Goal: Task Accomplishment & Management: Manage account settings

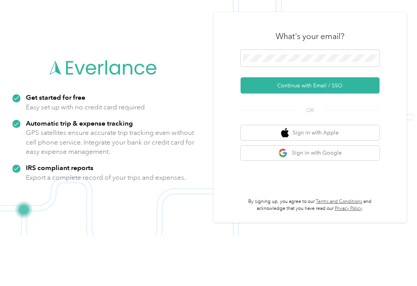
click at [344, 128] on button "Continue with Email / SSO" at bounding box center [309, 136] width 139 height 16
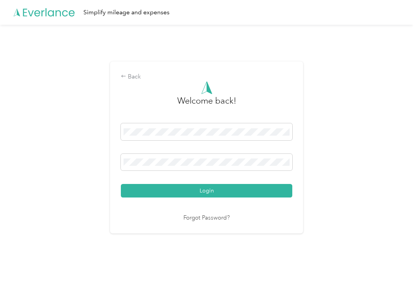
scroll to position [1, 0]
click at [263, 155] on div "Login" at bounding box center [206, 160] width 171 height 74
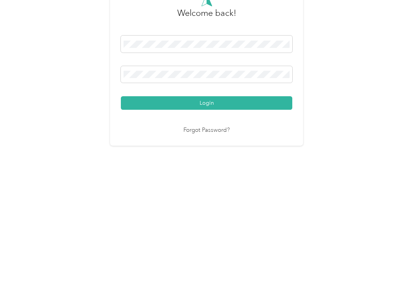
click at [208, 184] on button "Login" at bounding box center [206, 191] width 171 height 14
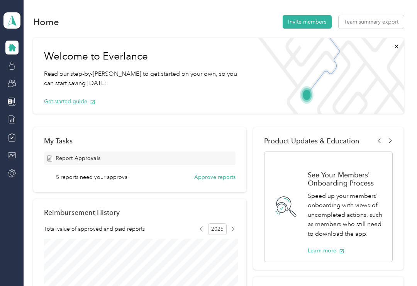
click at [221, 178] on button "Approve reports" at bounding box center [214, 177] width 41 height 8
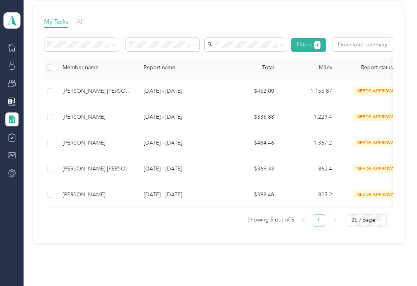
scroll to position [110, 0]
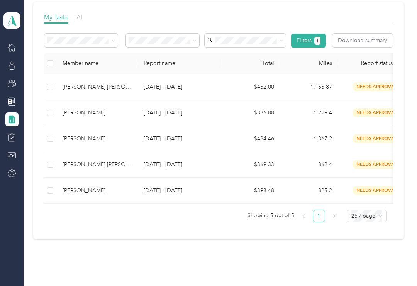
click at [346, 106] on td "needs approval" at bounding box center [376, 113] width 77 height 26
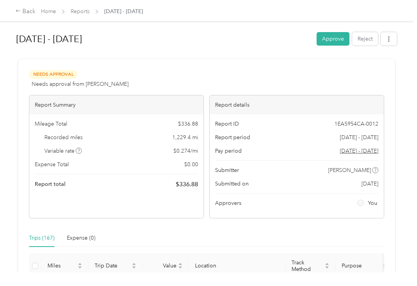
click at [79, 12] on link "Reports" at bounding box center [80, 11] width 19 height 7
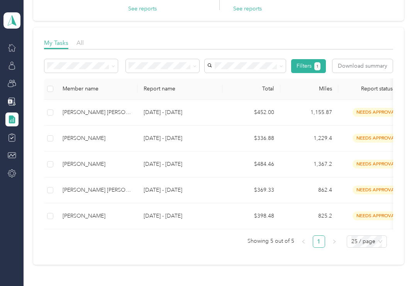
scroll to position [89, 0]
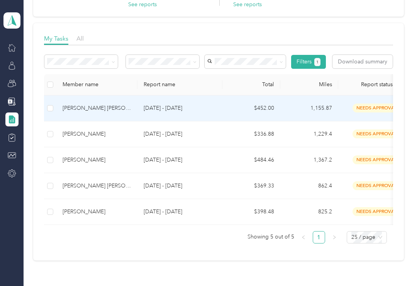
click at [269, 111] on td "$452.00" at bounding box center [251, 108] width 58 height 26
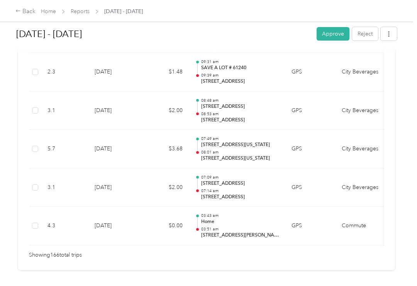
scroll to position [6406, 0]
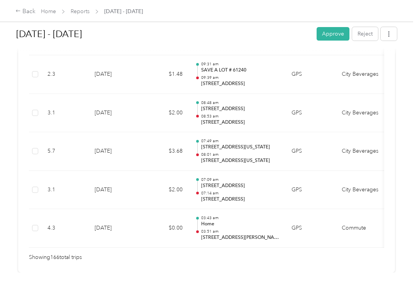
click at [340, 35] on button "Approve" at bounding box center [332, 34] width 33 height 14
click at [398, 15] on icon at bounding box center [400, 15] width 6 height 7
click at [80, 8] on link "Reports" at bounding box center [80, 11] width 19 height 7
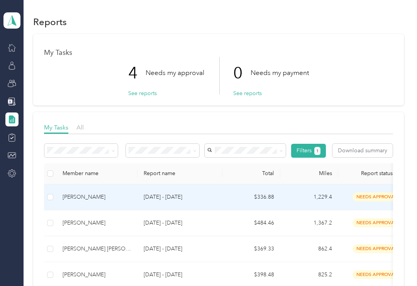
click at [278, 199] on td "$336.88" at bounding box center [251, 197] width 58 height 26
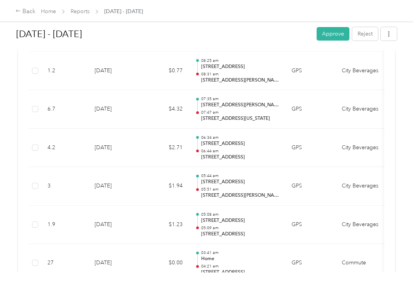
scroll to position [6371, 0]
click at [344, 34] on button "Approve" at bounding box center [332, 34] width 33 height 14
click at [399, 14] on icon at bounding box center [400, 15] width 6 height 7
click at [86, 14] on link "Reports" at bounding box center [80, 11] width 19 height 7
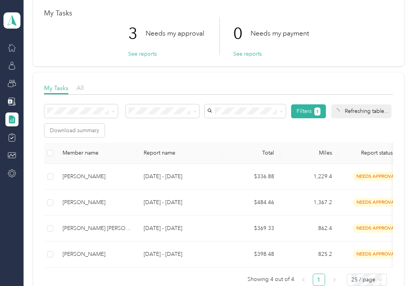
scroll to position [49, 0]
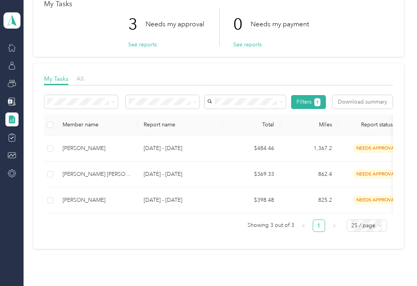
click at [273, 154] on td "$484.46" at bounding box center [251, 148] width 58 height 26
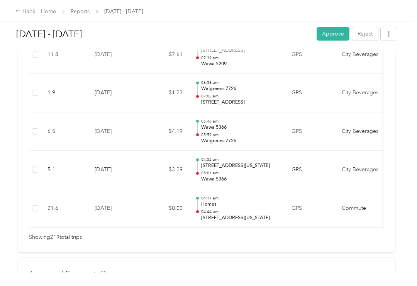
scroll to position [8459, 0]
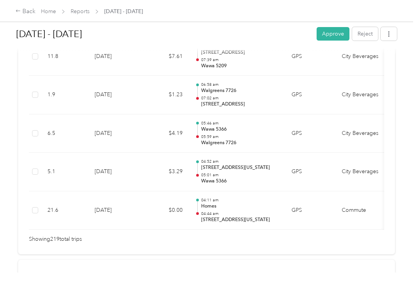
click at [342, 36] on button "Approve" at bounding box center [332, 34] width 33 height 14
click at [401, 17] on icon at bounding box center [400, 15] width 6 height 7
click at [80, 8] on link "Reports" at bounding box center [80, 11] width 19 height 7
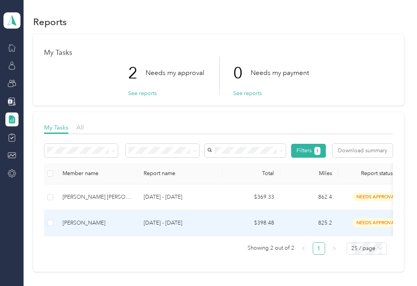
click at [299, 227] on td "825.2" at bounding box center [309, 223] width 58 height 26
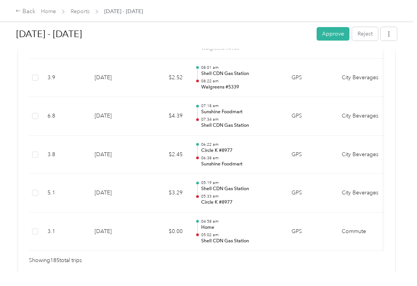
scroll to position [7134, 0]
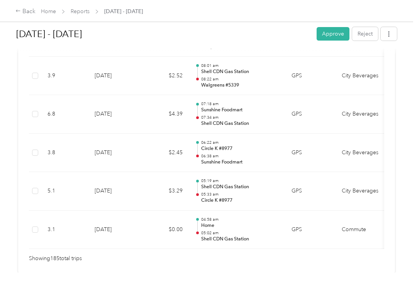
click at [344, 34] on button "Approve" at bounding box center [332, 34] width 33 height 14
click at [399, 17] on icon at bounding box center [400, 15] width 6 height 7
click at [79, 13] on link "Reports" at bounding box center [80, 11] width 19 height 7
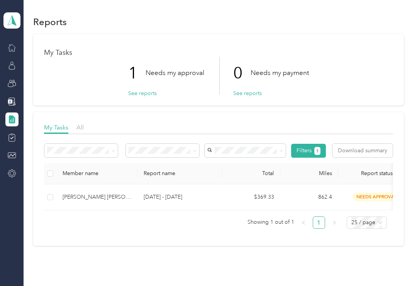
click at [309, 198] on td "862.4" at bounding box center [309, 197] width 58 height 26
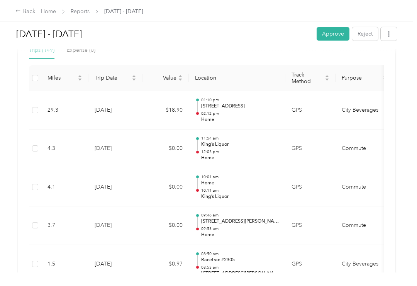
scroll to position [187, 0]
click at [374, 33] on button "Reject" at bounding box center [365, 34] width 26 height 14
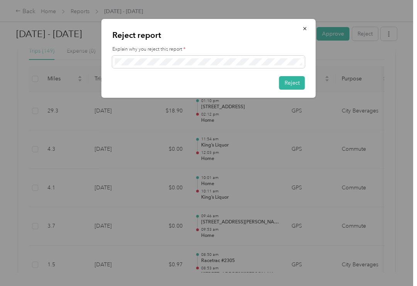
click at [298, 85] on button "Reject" at bounding box center [292, 83] width 26 height 14
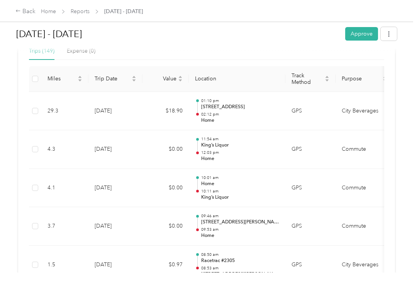
click at [403, 17] on div "Back Home Reports Aug 1 - 31, 2025" at bounding box center [208, 11] width 417 height 22
click at [88, 14] on link "Reports" at bounding box center [80, 11] width 19 height 7
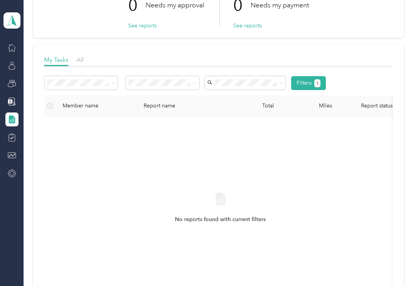
scroll to position [69, 0]
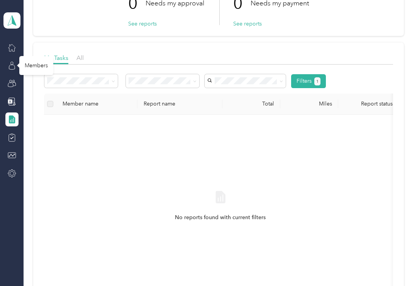
click at [12, 68] on icon at bounding box center [12, 65] width 8 height 8
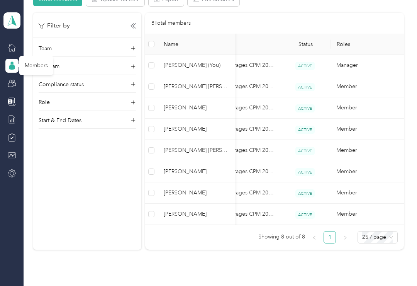
scroll to position [0, 107]
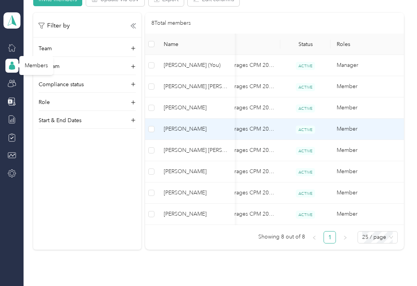
click at [355, 129] on td "Member" at bounding box center [368, 128] width 77 height 21
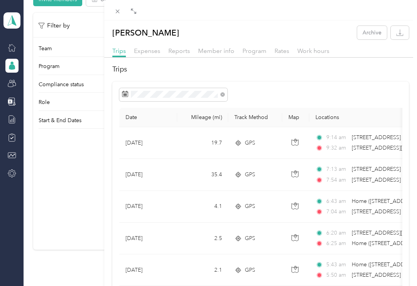
click at [227, 54] on div "Member info" at bounding box center [216, 51] width 36 height 10
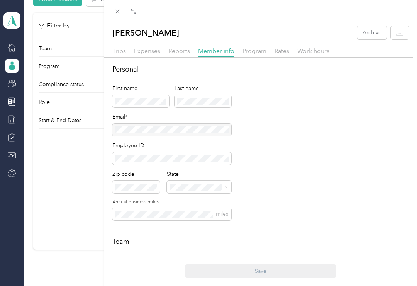
click at [182, 51] on span "Reports" at bounding box center [179, 50] width 22 height 7
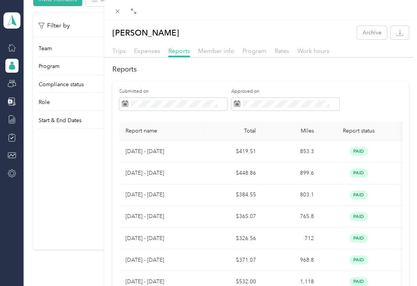
click at [159, 52] on span "Expenses" at bounding box center [147, 50] width 26 height 7
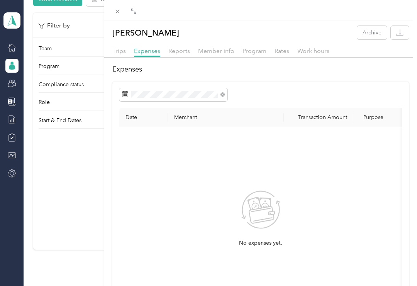
click at [184, 49] on span "Reports" at bounding box center [179, 50] width 22 height 7
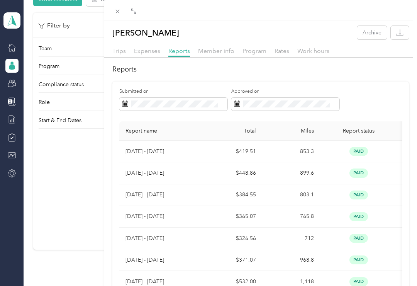
click at [254, 52] on span "Program" at bounding box center [254, 50] width 24 height 7
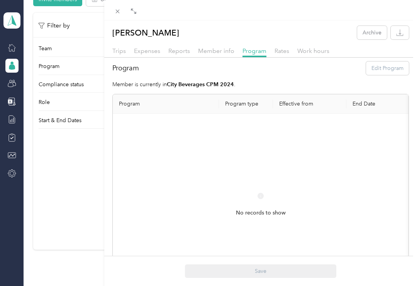
click at [288, 48] on span "Rates" at bounding box center [281, 50] width 15 height 7
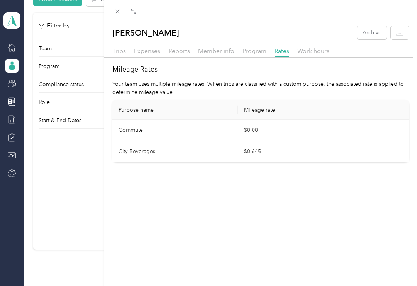
click at [326, 51] on span "Work hours" at bounding box center [313, 50] width 32 height 7
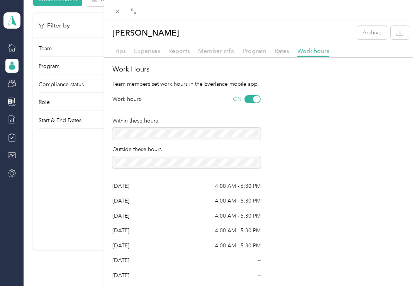
click at [125, 47] on span "Trips" at bounding box center [119, 50] width 14 height 7
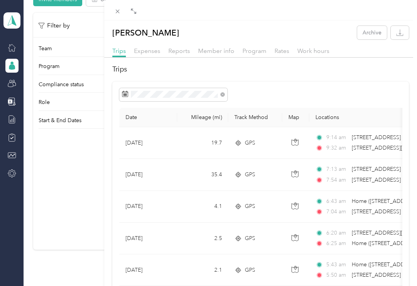
click at [186, 54] on span "Reports" at bounding box center [179, 50] width 22 height 7
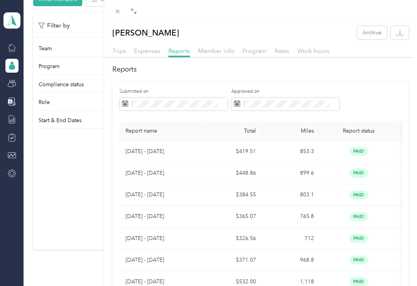
click at [84, 71] on div "Matthew J. Ortiz Archive Trips Expenses Reports Member info Program Rates Work …" at bounding box center [208, 143] width 417 height 286
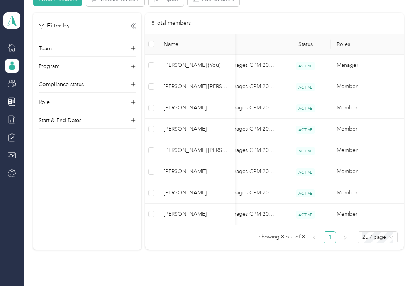
click at [135, 81] on icon at bounding box center [133, 85] width 8 height 8
click at [135, 63] on icon at bounding box center [133, 67] width 8 height 8
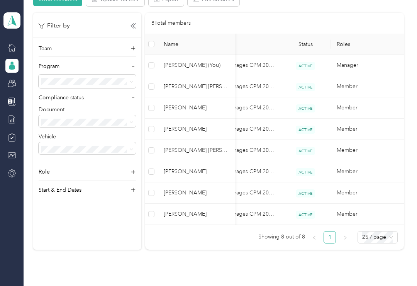
click at [311, 16] on div "8 Total members" at bounding box center [274, 23] width 259 height 21
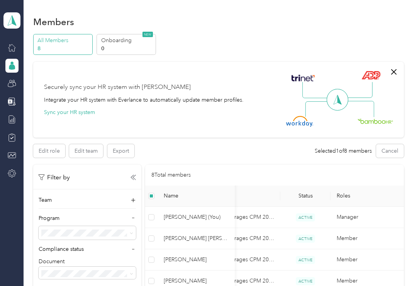
click at [96, 144] on button "Edit team" at bounding box center [86, 151] width 34 height 14
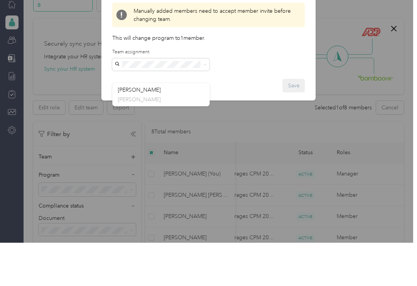
click at [297, 67] on div "Edit team Manually added members need to accept member invite before changing t…" at bounding box center [209, 81] width 214 height 125
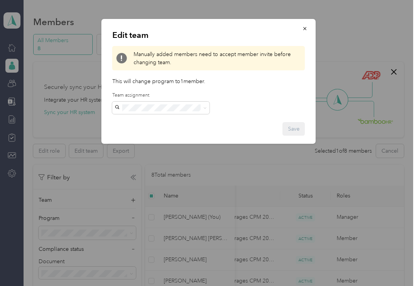
click at [307, 27] on icon "button" at bounding box center [304, 28] width 5 height 5
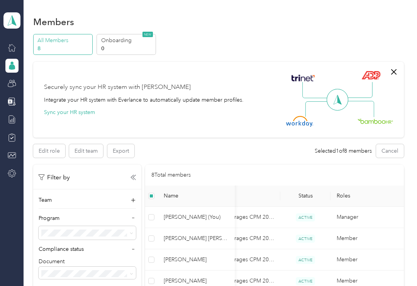
click at [68, 36] on p "All Members" at bounding box center [63, 40] width 52 height 8
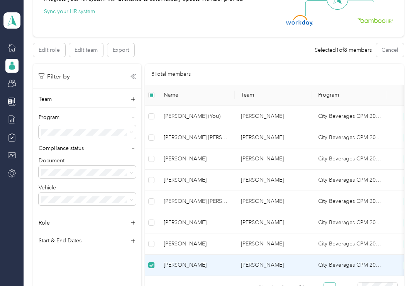
scroll to position [100, 0]
click at [135, 95] on div "Team" at bounding box center [87, 101] width 97 height 12
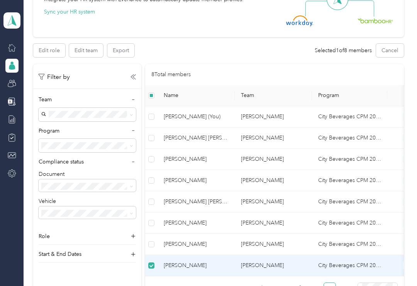
click at [134, 97] on icon at bounding box center [132, 99] width 5 height 5
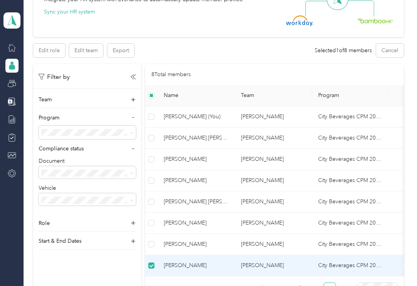
click at [135, 117] on icon at bounding box center [132, 117] width 5 height 5
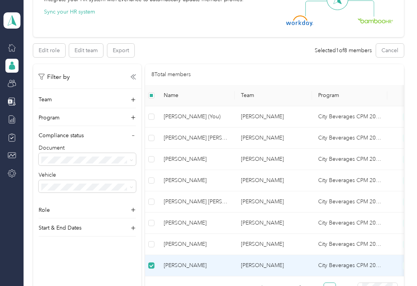
click at [135, 138] on div "Compliance status" at bounding box center [87, 137] width 97 height 12
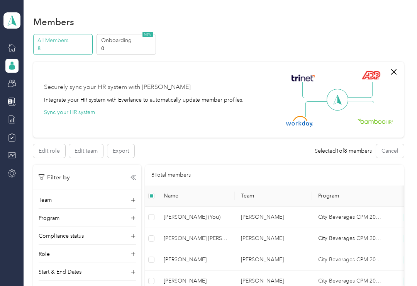
scroll to position [0, 0]
click at [398, 71] on icon "button" at bounding box center [393, 71] width 9 height 9
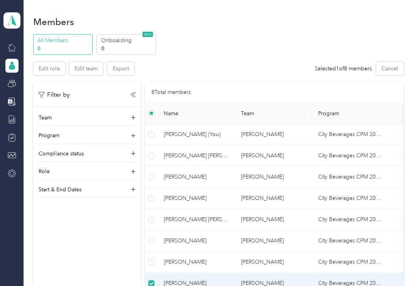
click at [8, 66] on icon at bounding box center [12, 65] width 8 height 8
click at [13, 69] on icon at bounding box center [12, 65] width 8 height 8
click at [14, 65] on icon at bounding box center [12, 66] width 6 height 5
click at [15, 83] on icon at bounding box center [12, 83] width 8 height 8
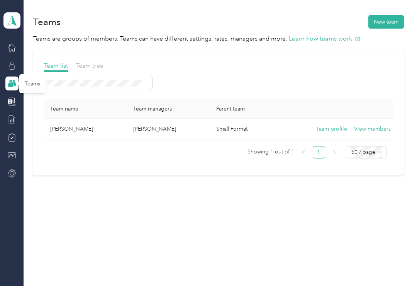
click at [340, 132] on button "Team profile" at bounding box center [331, 129] width 31 height 8
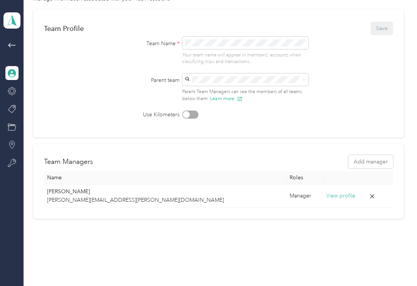
scroll to position [54, 0]
click at [326, 195] on button "View profile" at bounding box center [340, 195] width 29 height 8
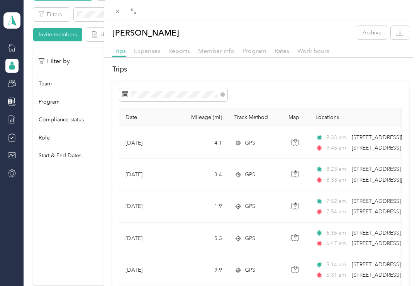
click at [159, 48] on span "Expenses" at bounding box center [147, 50] width 26 height 7
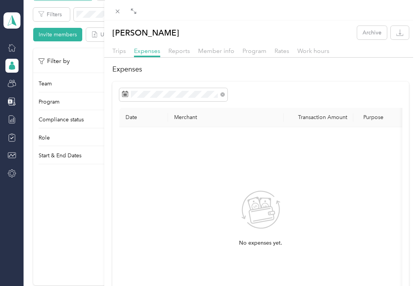
click at [176, 54] on div "Reports" at bounding box center [179, 51] width 22 height 10
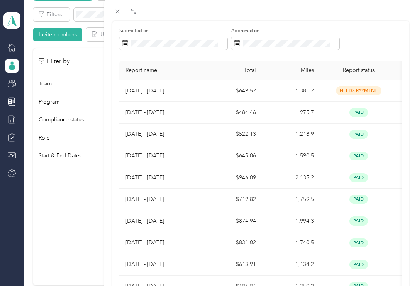
scroll to position [61, 0]
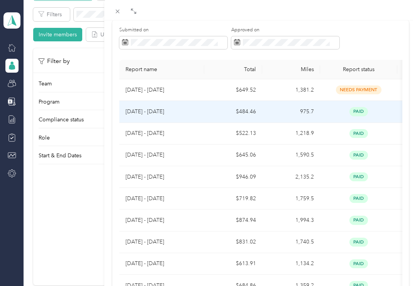
click at [364, 112] on span "paid" at bounding box center [358, 111] width 19 height 9
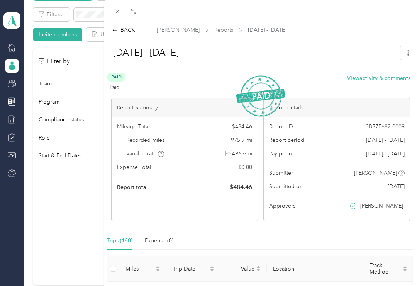
scroll to position [0, 0]
click at [398, 78] on button "View activity & comments" at bounding box center [378, 78] width 63 height 8
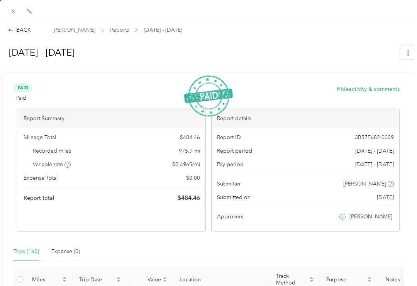
click at [30, 31] on div "BACK" at bounding box center [19, 30] width 23 height 8
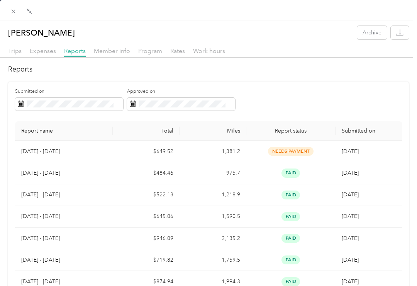
click at [127, 51] on span "Member info" at bounding box center [112, 50] width 36 height 7
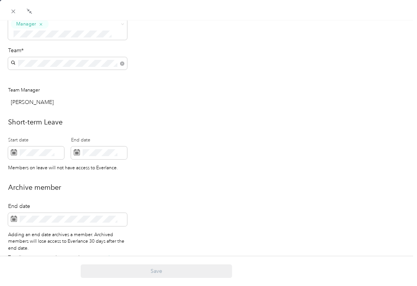
scroll to position [248, 0]
click at [18, 8] on span at bounding box center [13, 11] width 11 height 11
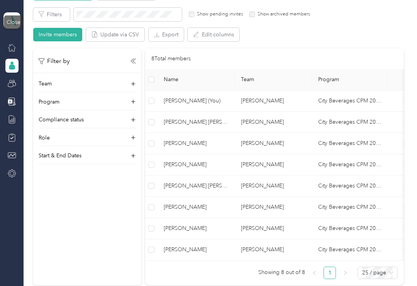
scroll to position [240, 0]
click at [12, 69] on icon at bounding box center [12, 65] width 8 height 8
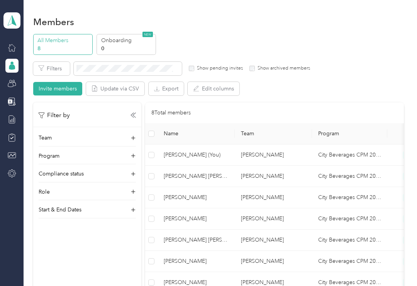
scroll to position [0, 0]
click at [19, 52] on div "Home" at bounding box center [32, 47] width 26 height 19
click at [5, 44] on div at bounding box center [11, 48] width 13 height 14
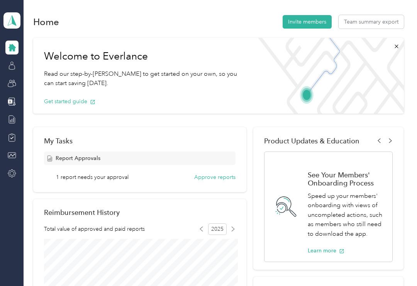
click at [225, 180] on button "Approve reports" at bounding box center [214, 177] width 41 height 8
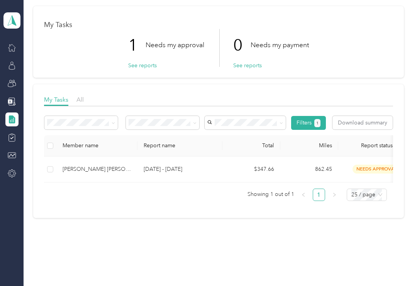
scroll to position [27, 0]
click at [276, 167] on td "$347.66" at bounding box center [251, 170] width 58 height 26
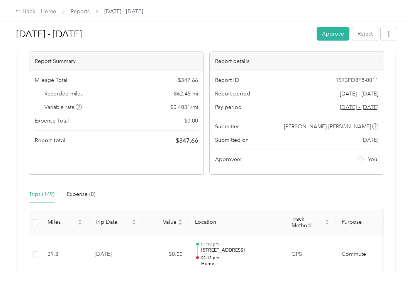
scroll to position [36, 0]
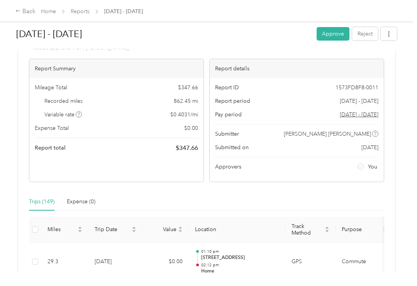
click at [343, 30] on button "Approve" at bounding box center [332, 34] width 33 height 14
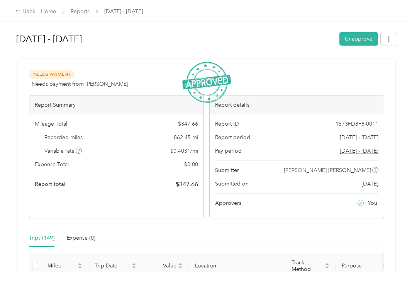
scroll to position [0, 0]
click at [81, 11] on link "Reports" at bounding box center [80, 11] width 19 height 7
